Goal: Navigation & Orientation: Understand site structure

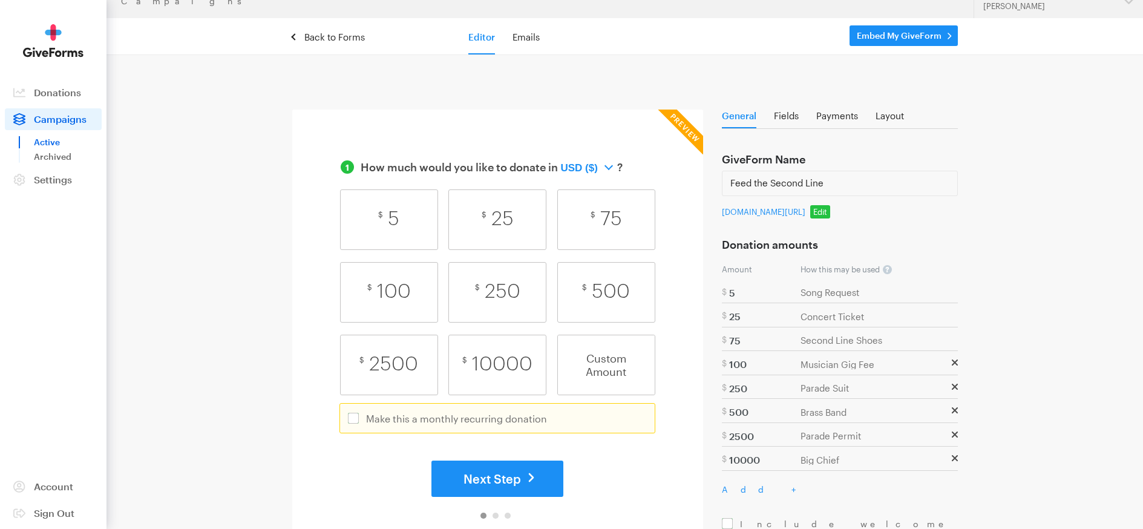
scroll to position [203, 0]
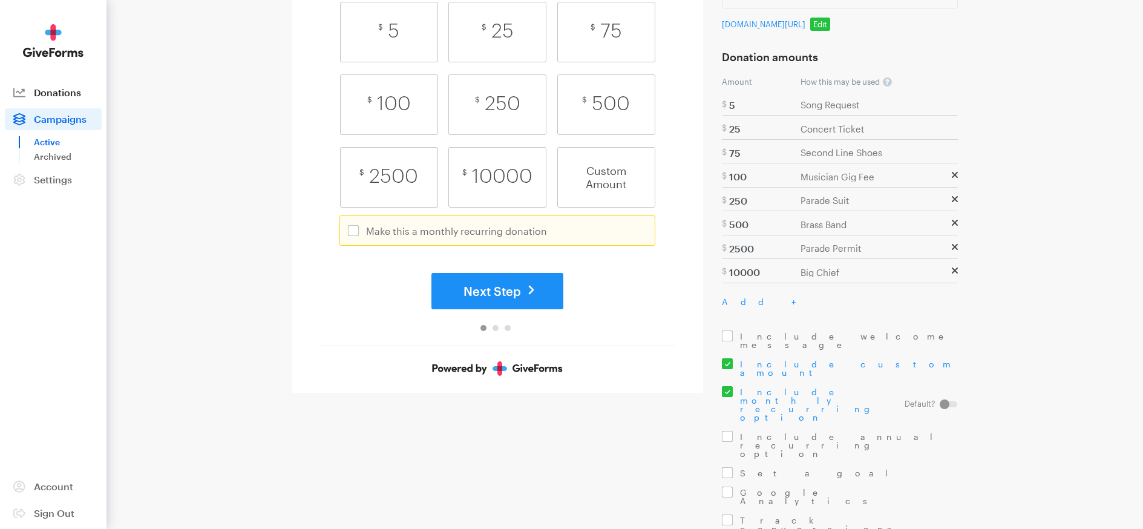
click at [68, 90] on span "Donations" at bounding box center [57, 92] width 47 height 11
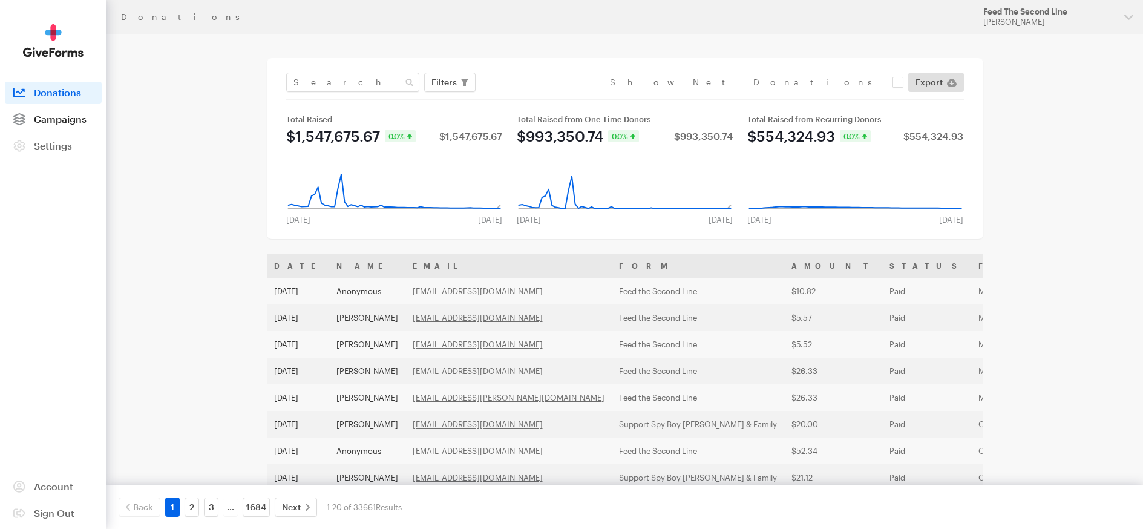
click at [74, 117] on span "Campaigns" at bounding box center [60, 118] width 53 height 11
